Goal: Task Accomplishment & Management: Use online tool/utility

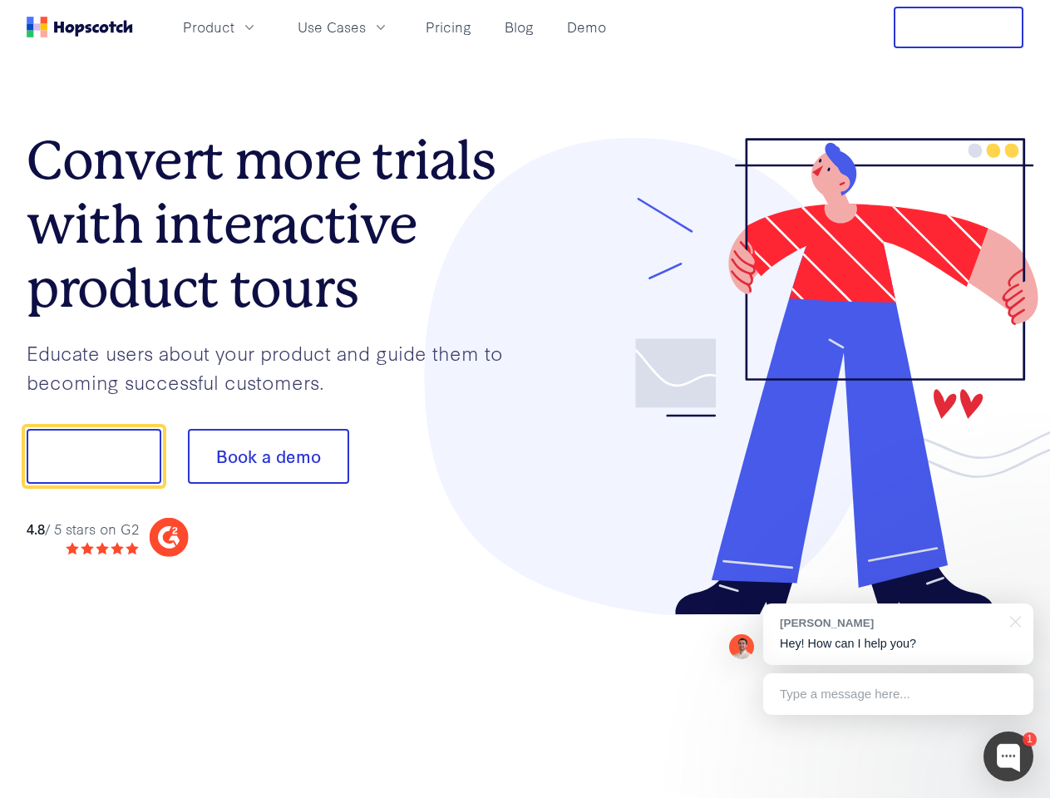
click at [525, 399] on div at bounding box center [774, 377] width 499 height 478
click at [234, 27] on span "Product" at bounding box center [209, 27] width 52 height 21
click at [366, 27] on span "Use Cases" at bounding box center [332, 27] width 68 height 21
click at [959, 27] on button "Free Trial" at bounding box center [959, 28] width 130 height 42
click at [93, 456] on button "Show me!" at bounding box center [94, 456] width 135 height 55
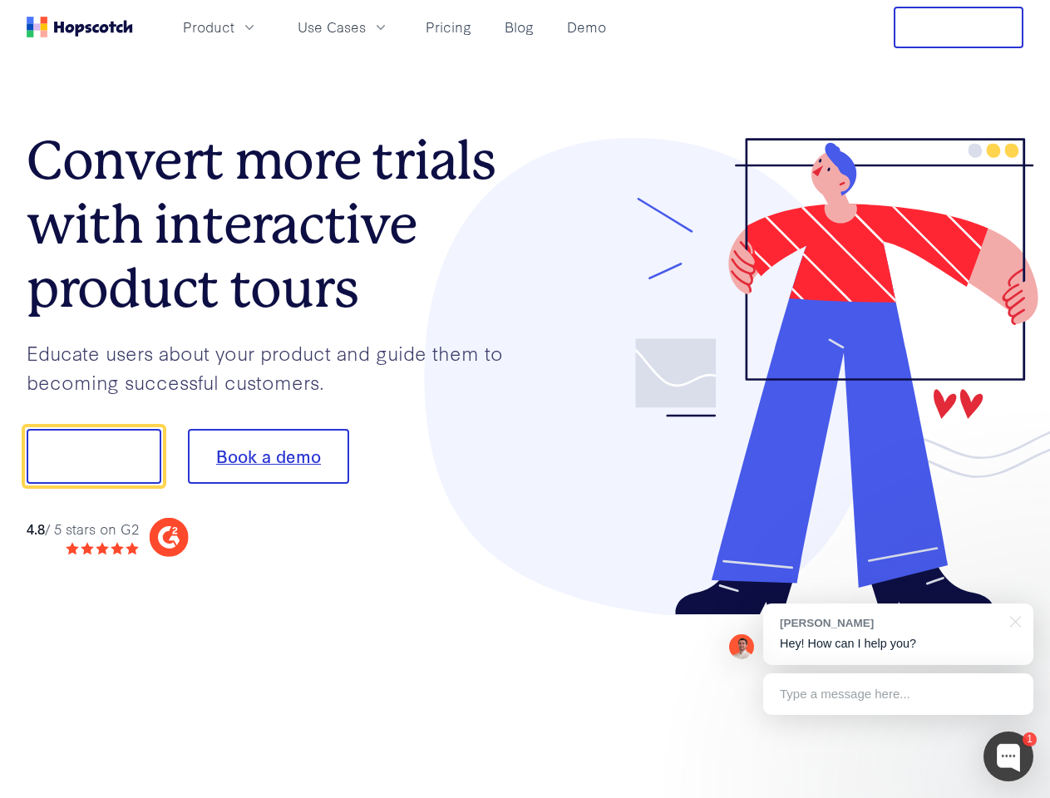
click at [268, 456] on button "Book a demo" at bounding box center [268, 456] width 161 height 55
click at [1008, 757] on div at bounding box center [1009, 757] width 50 height 50
click at [898, 634] on div "[PERSON_NAME] Hey! How can I help you?" at bounding box center [898, 635] width 270 height 62
click at [1013, 620] on div at bounding box center [1013, 621] width 42 height 34
click at [898, 694] on div at bounding box center [878, 566] width 312 height 332
